Goal: Information Seeking & Learning: Learn about a topic

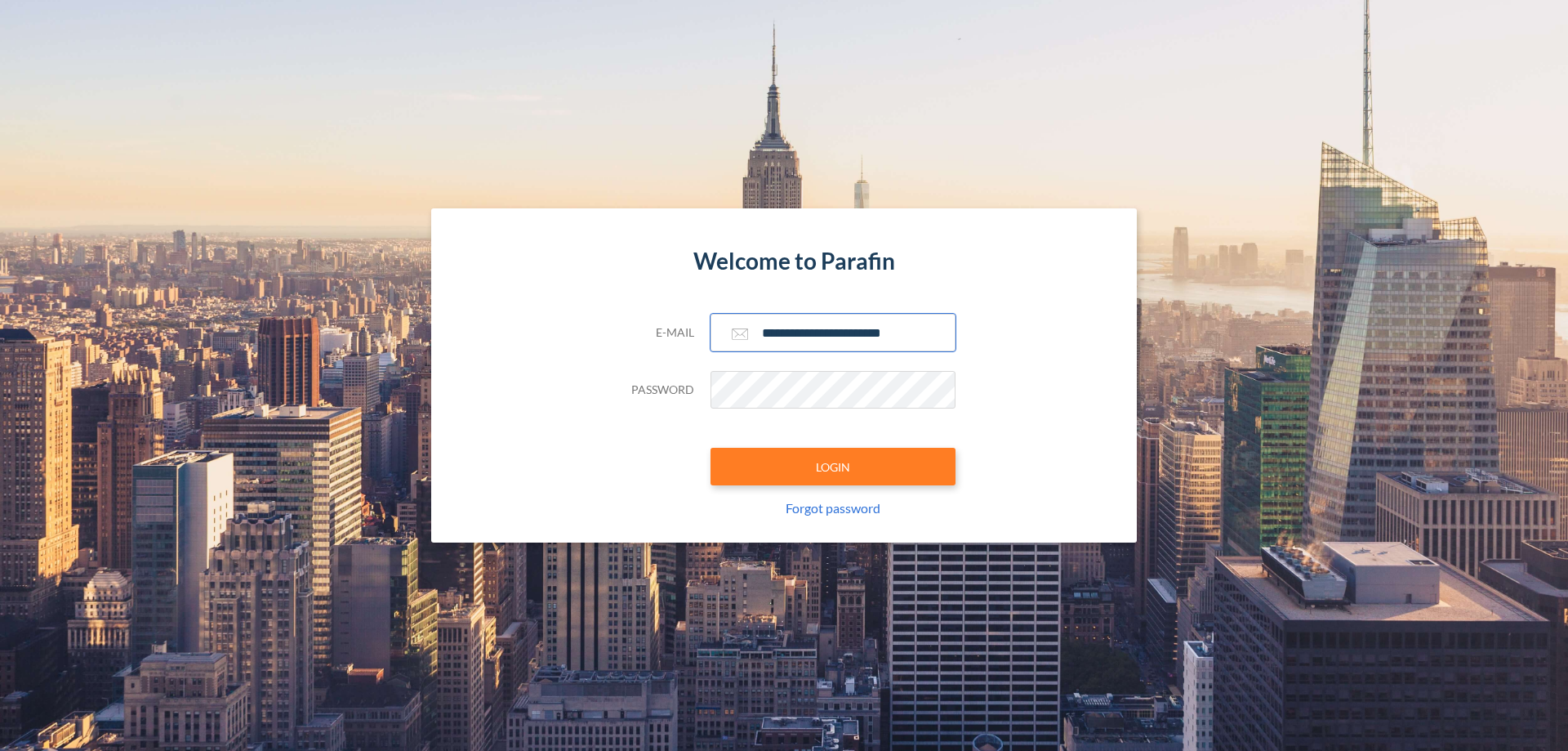
type input "**********"
click at [833, 466] on button "LOGIN" at bounding box center [833, 466] width 245 height 38
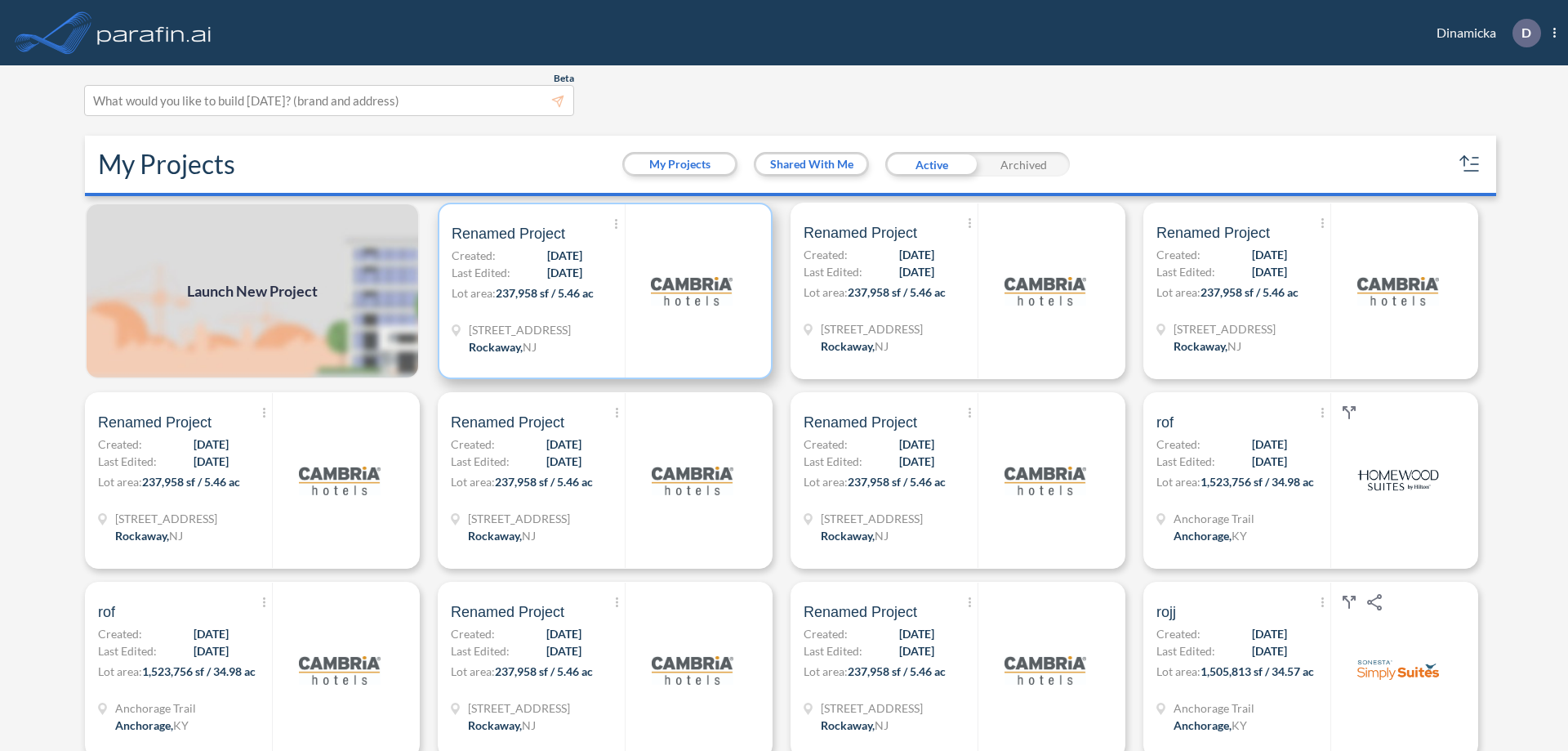
scroll to position [4, 0]
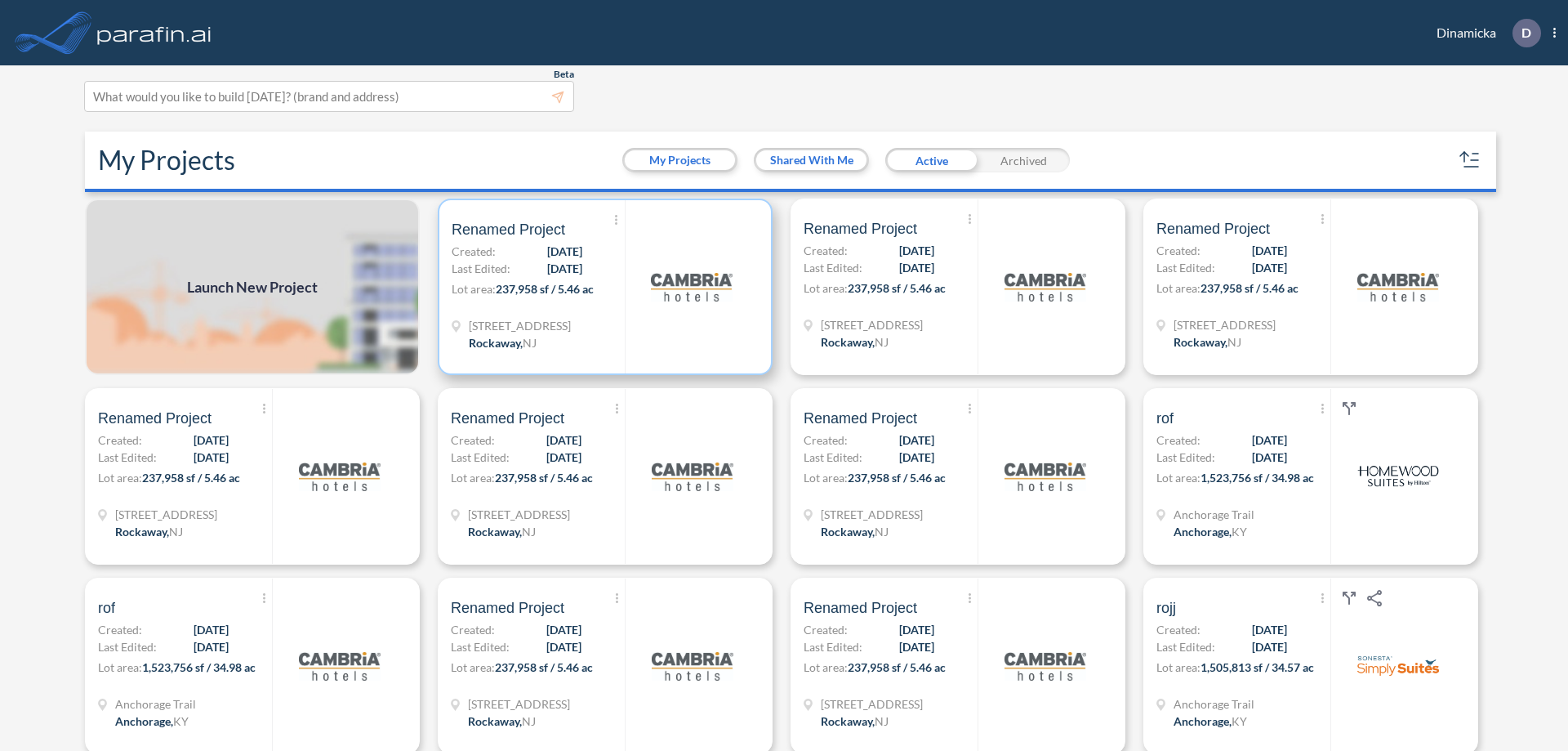
click at [602, 286] on p "Lot area: 237,958 sf / 5.46 ac" at bounding box center [538, 291] width 173 height 24
